Goal: Task Accomplishment & Management: Manage account settings

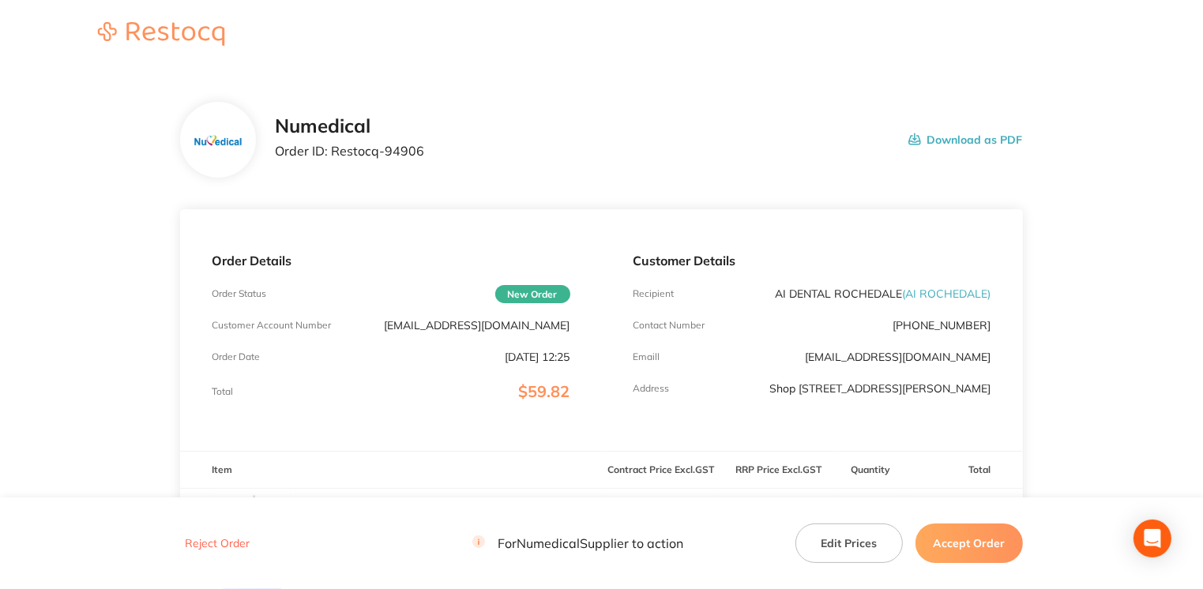
click at [939, 545] on button "Accept Order" at bounding box center [969, 544] width 107 height 40
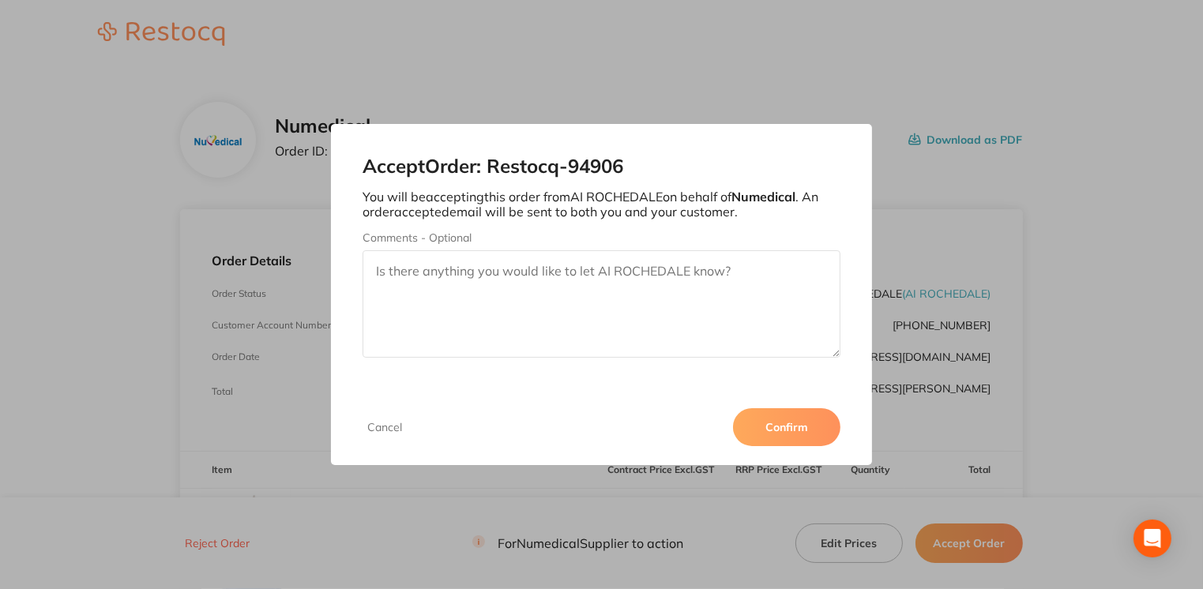
click at [816, 432] on button "Confirm" at bounding box center [786, 427] width 107 height 38
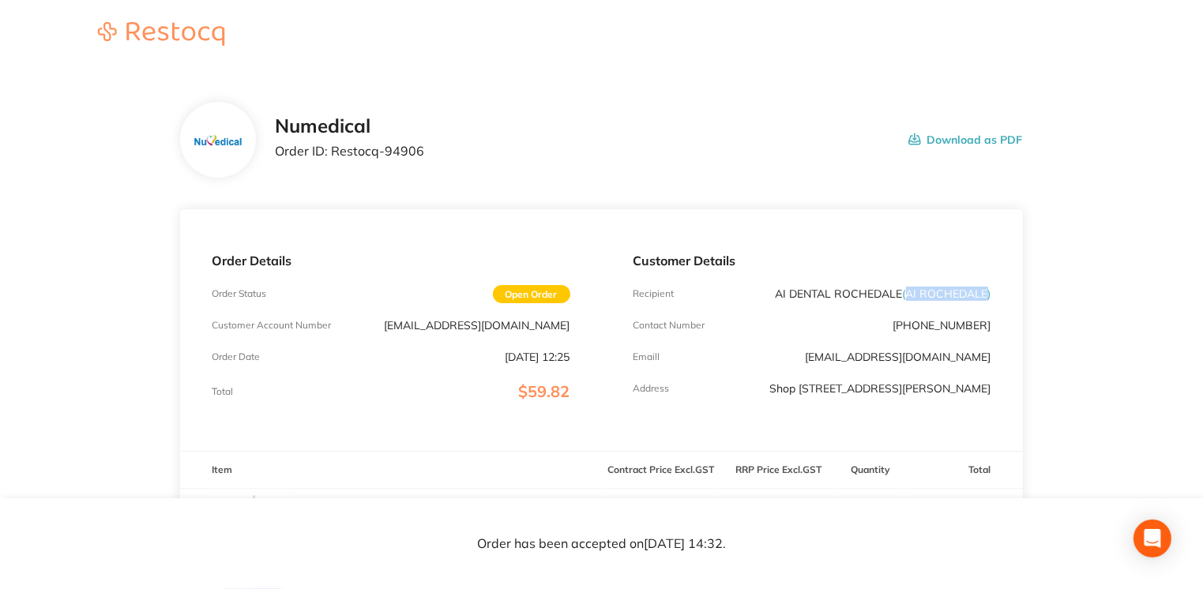
drag, startPoint x: 909, startPoint y: 295, endPoint x: 986, endPoint y: 290, distance: 77.6
click at [986, 290] on span "( AI ROCHEDALE )" at bounding box center [947, 294] width 88 height 14
click at [335, 153] on p "Order ID: Restocq- 94906" at bounding box center [349, 151] width 149 height 14
drag, startPoint x: 335, startPoint y: 156, endPoint x: 440, endPoint y: 163, distance: 105.3
click at [440, 163] on div "Numedical Order ID: Restocq- 94906 Download as PDF" at bounding box center [648, 139] width 747 height 49
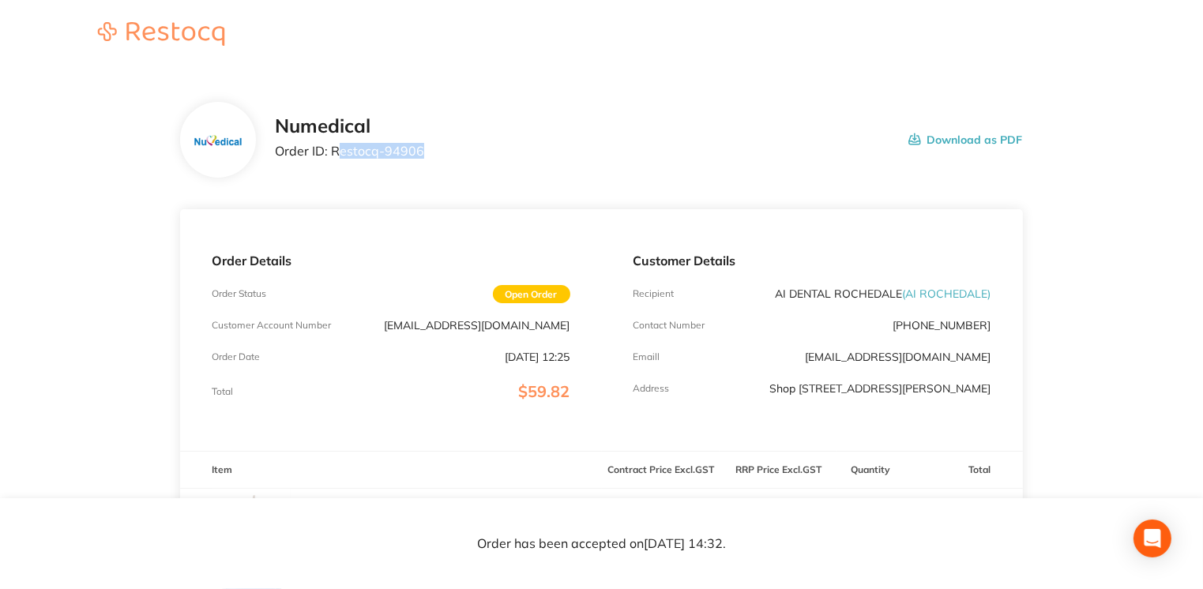
click at [438, 163] on div "Numedical Order ID: Restocq- 94906 Download as PDF" at bounding box center [648, 139] width 747 height 49
click at [379, 155] on p "Order ID: Restocq- 94906" at bounding box center [349, 151] width 149 height 14
drag, startPoint x: 330, startPoint y: 152, endPoint x: 455, endPoint y: 152, distance: 124.8
click at [455, 152] on div "Numedical Order ID: Restocq- 94906 Download as PDF" at bounding box center [648, 139] width 747 height 49
drag, startPoint x: 455, startPoint y: 152, endPoint x: 395, endPoint y: 153, distance: 60.0
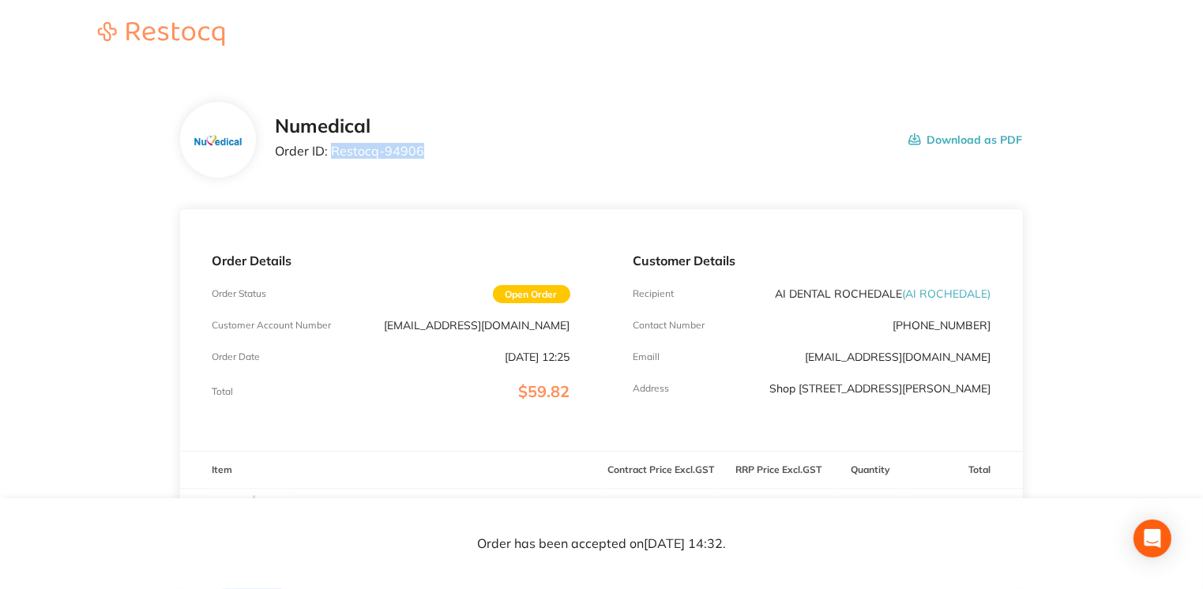
copy p "Restocq- 94906"
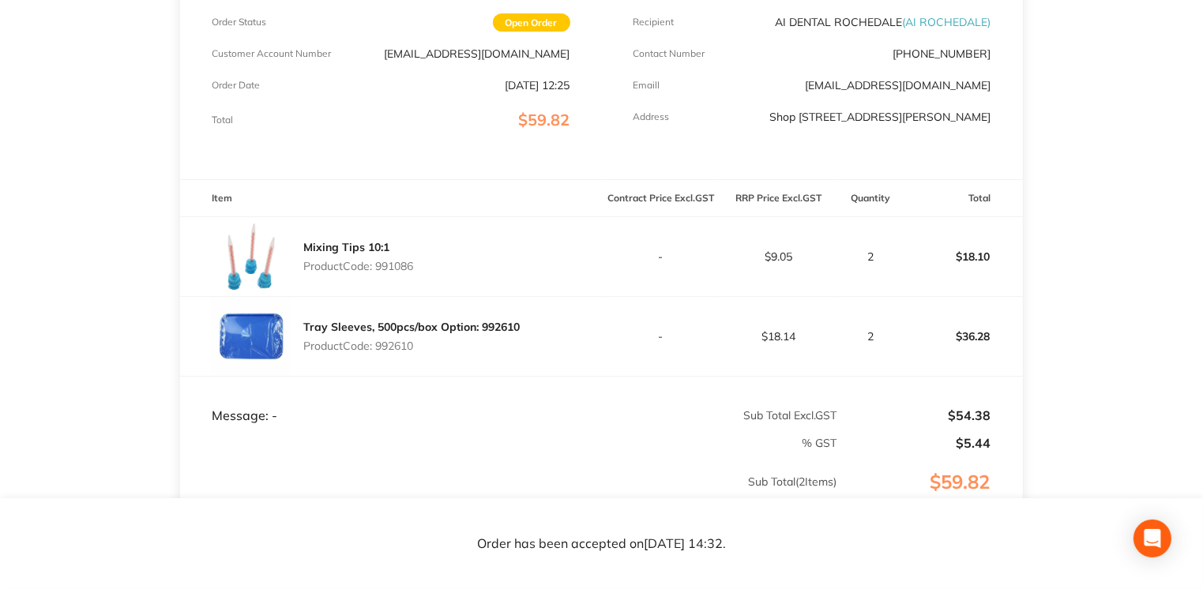
scroll to position [285, 0]
